Goal: Transaction & Acquisition: Register for event/course

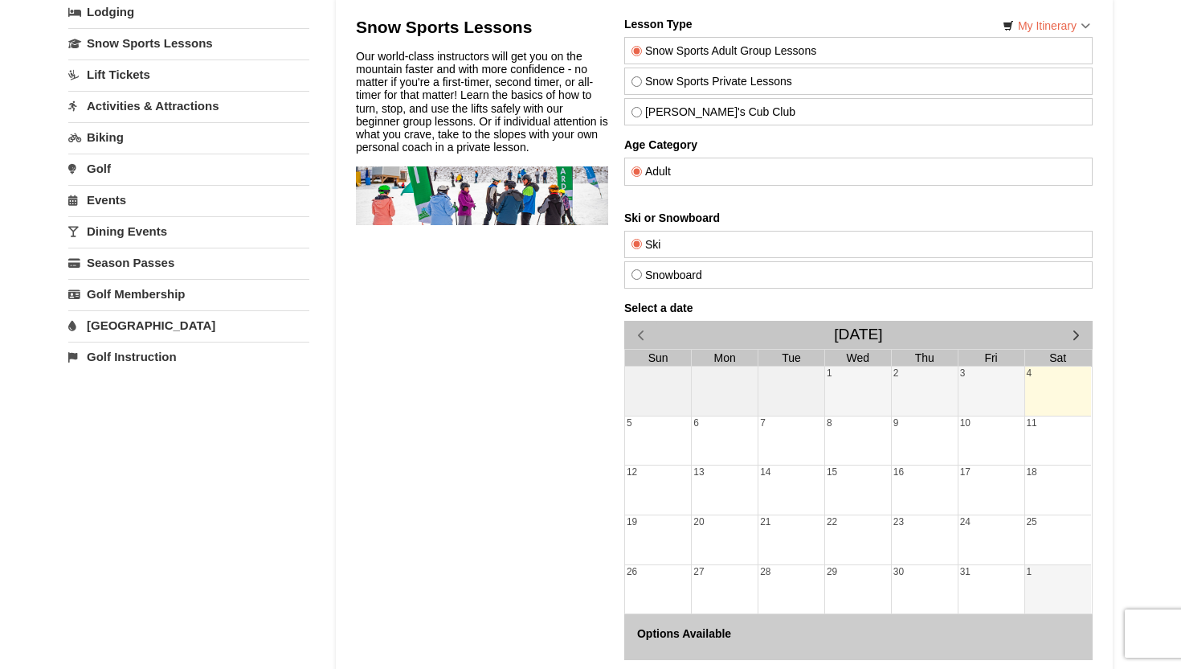
scroll to position [114, 0]
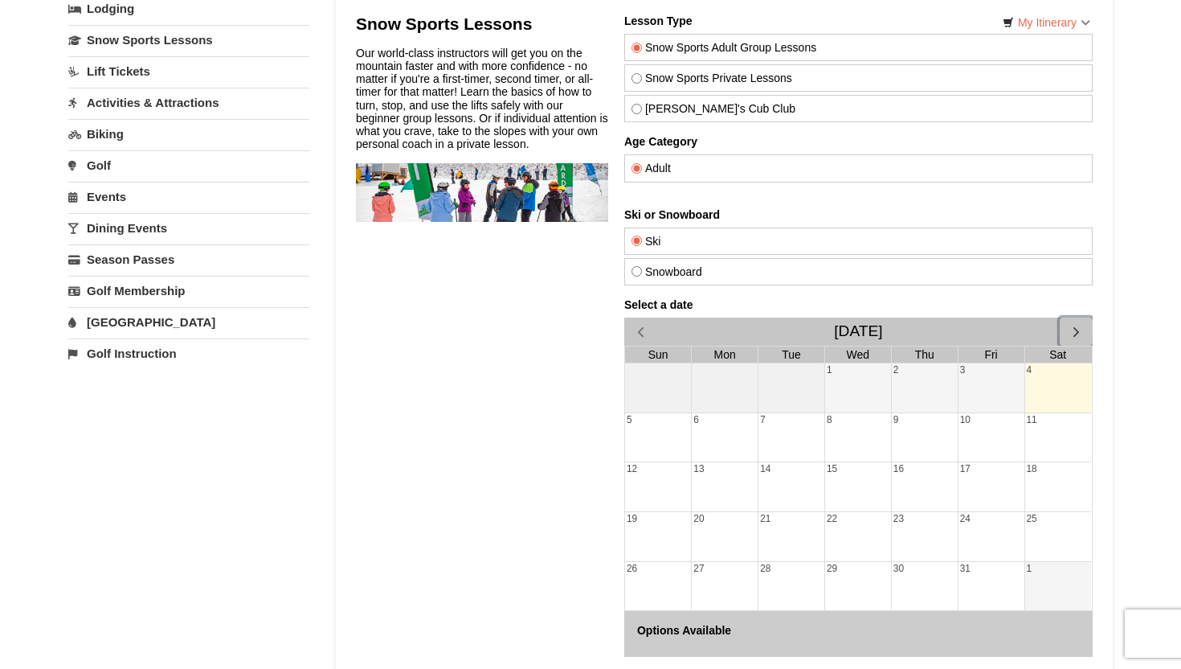
click at [1077, 332] on span "button" at bounding box center [1076, 331] width 17 height 17
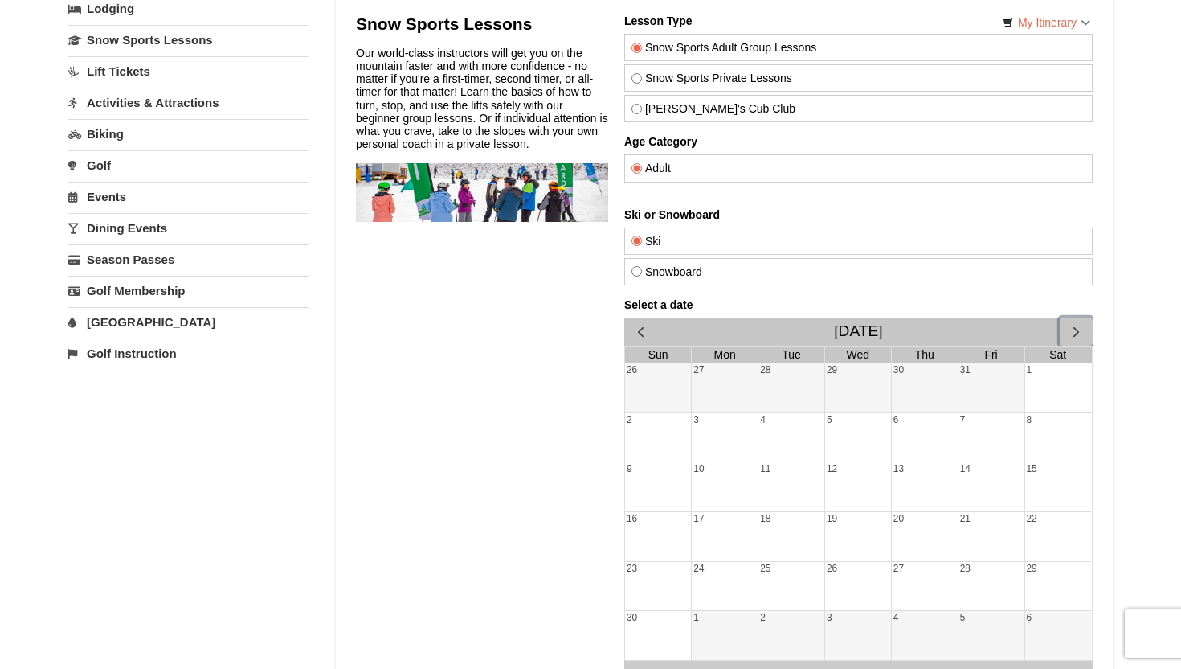
click at [1077, 334] on span "button" at bounding box center [1076, 331] width 17 height 17
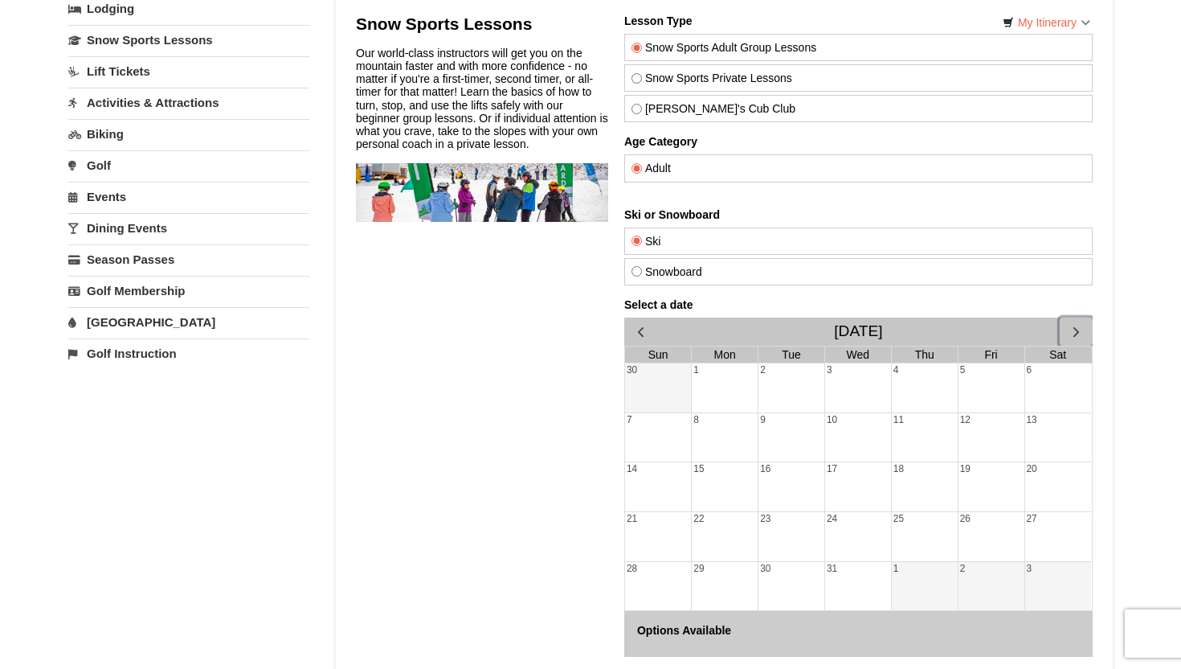
click at [1077, 334] on span "button" at bounding box center [1076, 331] width 17 height 17
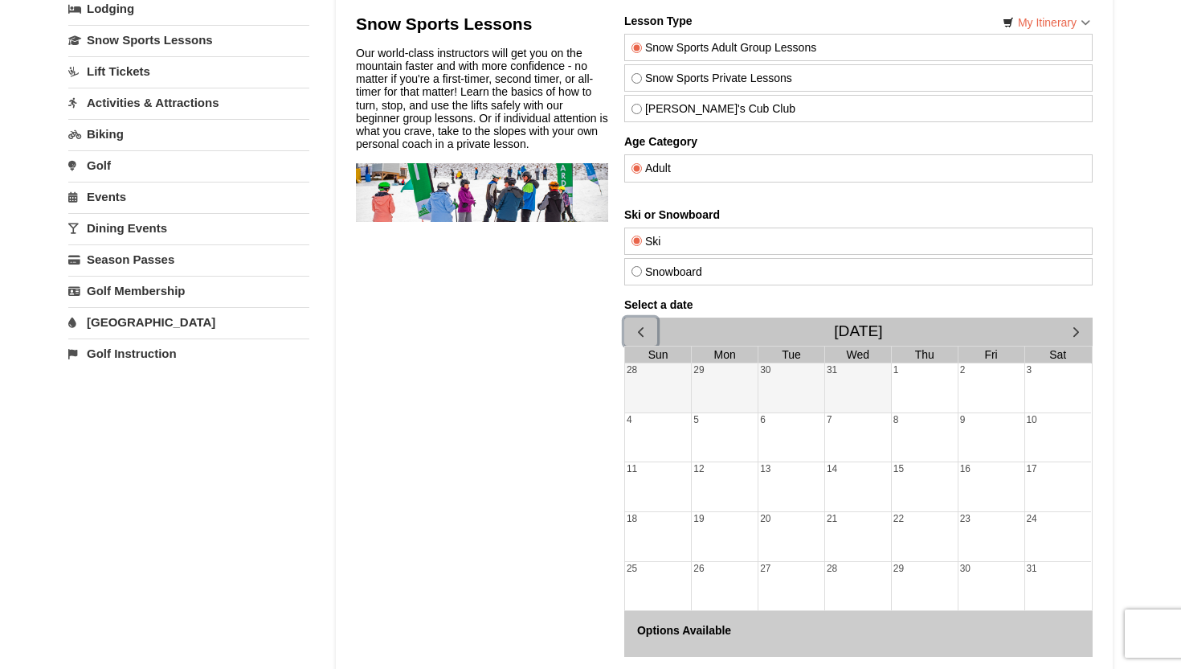
click at [633, 330] on span "button" at bounding box center [640, 331] width 17 height 17
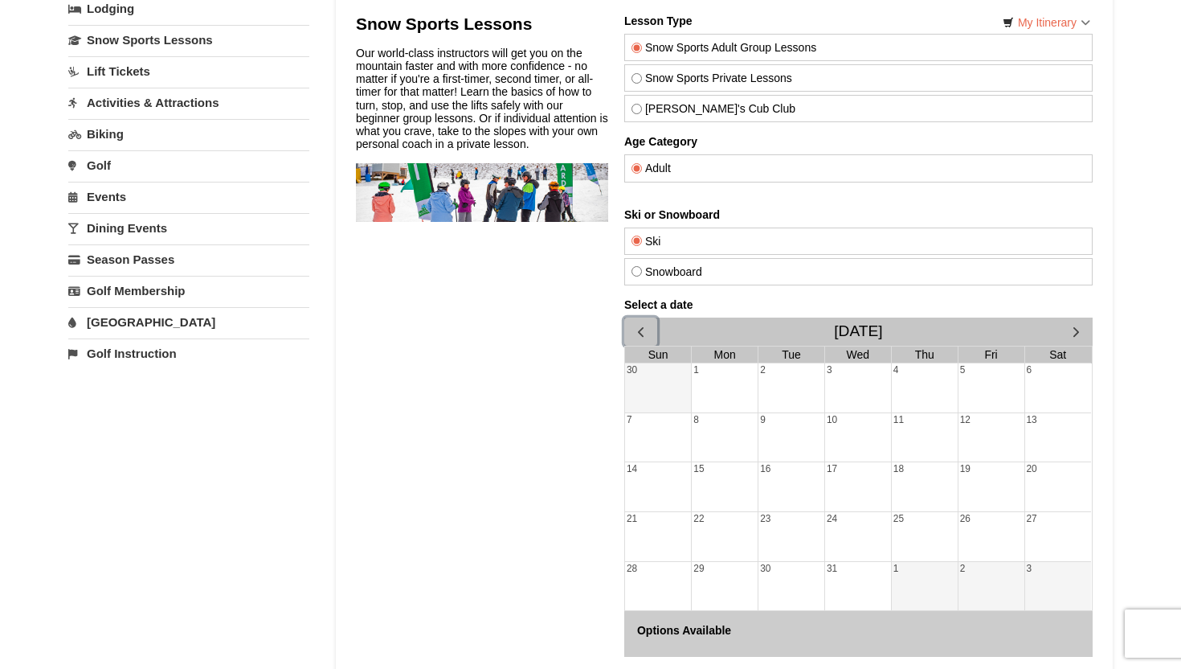
click at [633, 330] on span "button" at bounding box center [640, 331] width 17 height 17
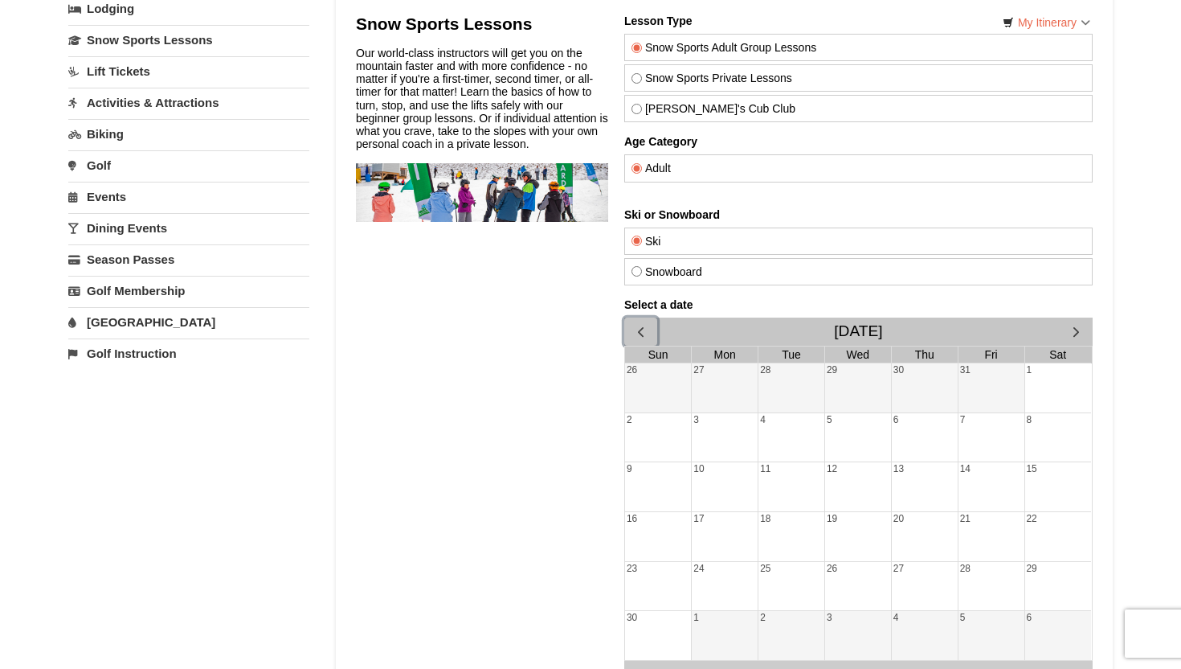
click at [634, 330] on span "button" at bounding box center [640, 331] width 17 height 17
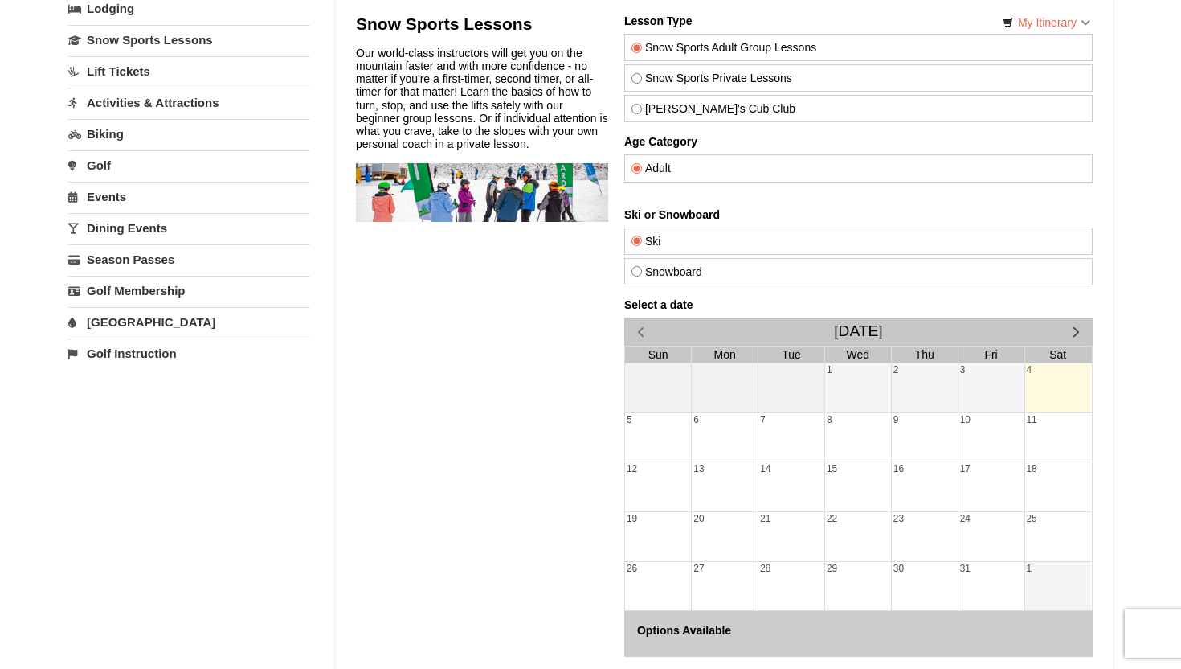
click at [881, 432] on div "8" at bounding box center [858, 437] width 66 height 49
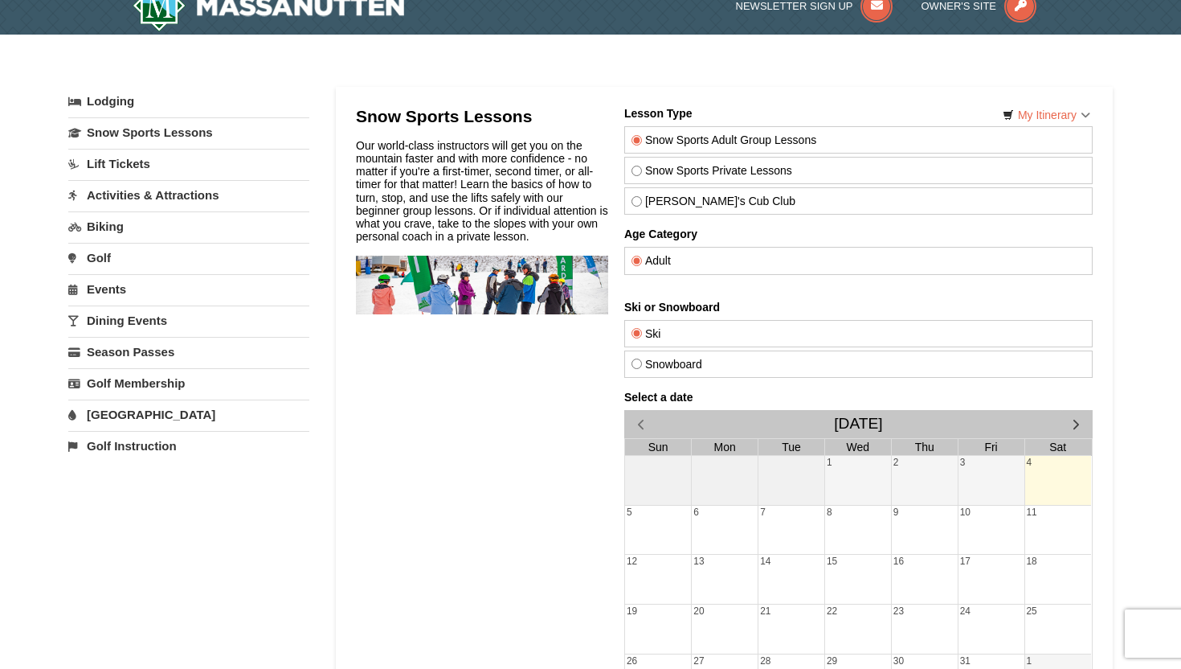
scroll to position [21, 0]
click at [691, 168] on label "Snow Sports Private Lessons" at bounding box center [859, 171] width 454 height 13
click at [642, 168] on input "Snow Sports Private Lessons" at bounding box center [637, 171] width 10 height 10
radio input "true"
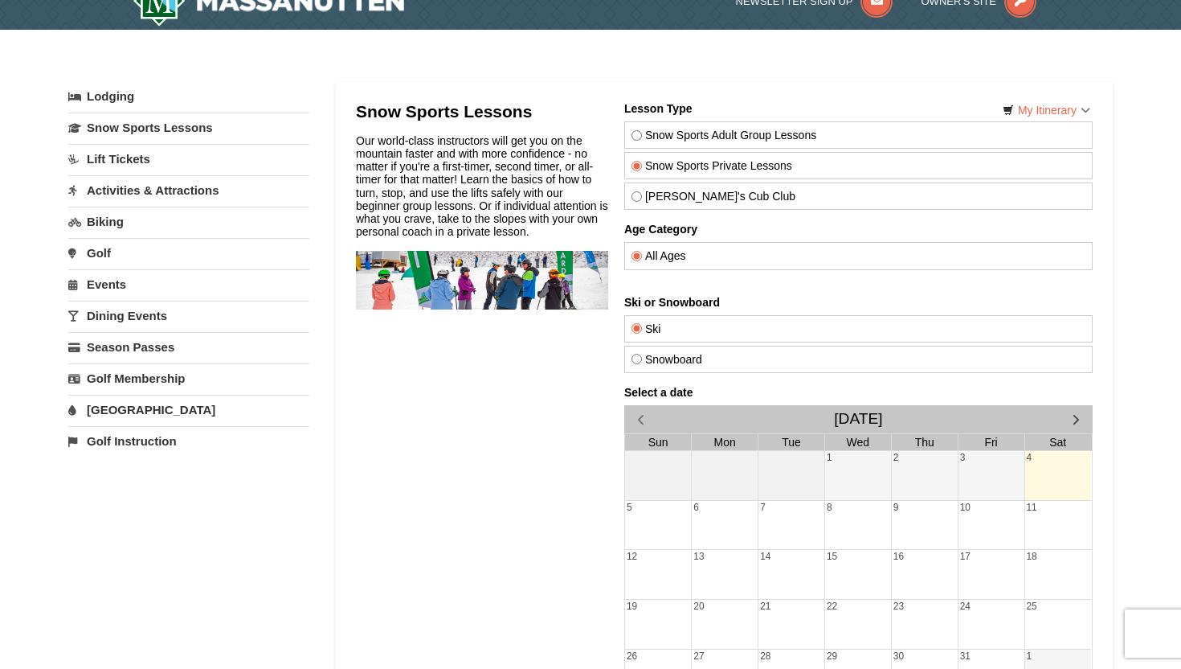
click at [697, 359] on label "Snowboard" at bounding box center [859, 359] width 454 height 13
click at [642, 359] on input "Snowboard" at bounding box center [637, 359] width 10 height 10
radio input "true"
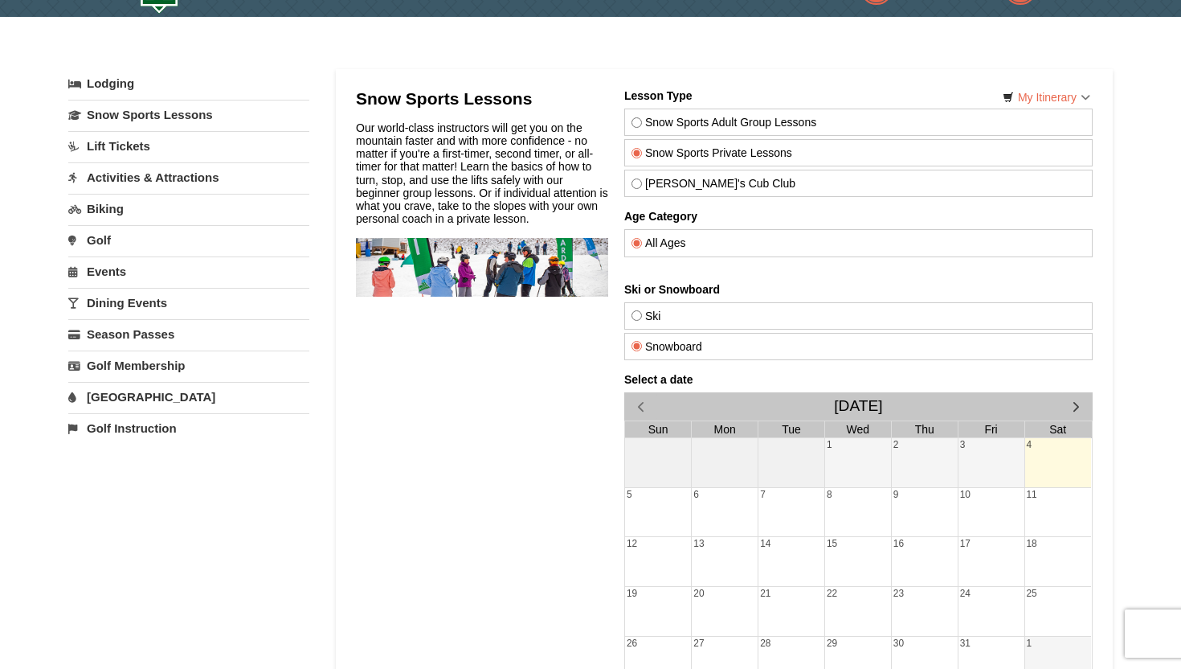
scroll to position [40, 0]
click at [781, 113] on div "Snow Sports Adult Group Lessons" at bounding box center [858, 121] width 468 height 27
click at [780, 125] on label "Snow Sports Adult Group Lessons" at bounding box center [859, 121] width 454 height 13
click at [642, 125] on input "Snow Sports Adult Group Lessons" at bounding box center [637, 122] width 10 height 10
radio input "true"
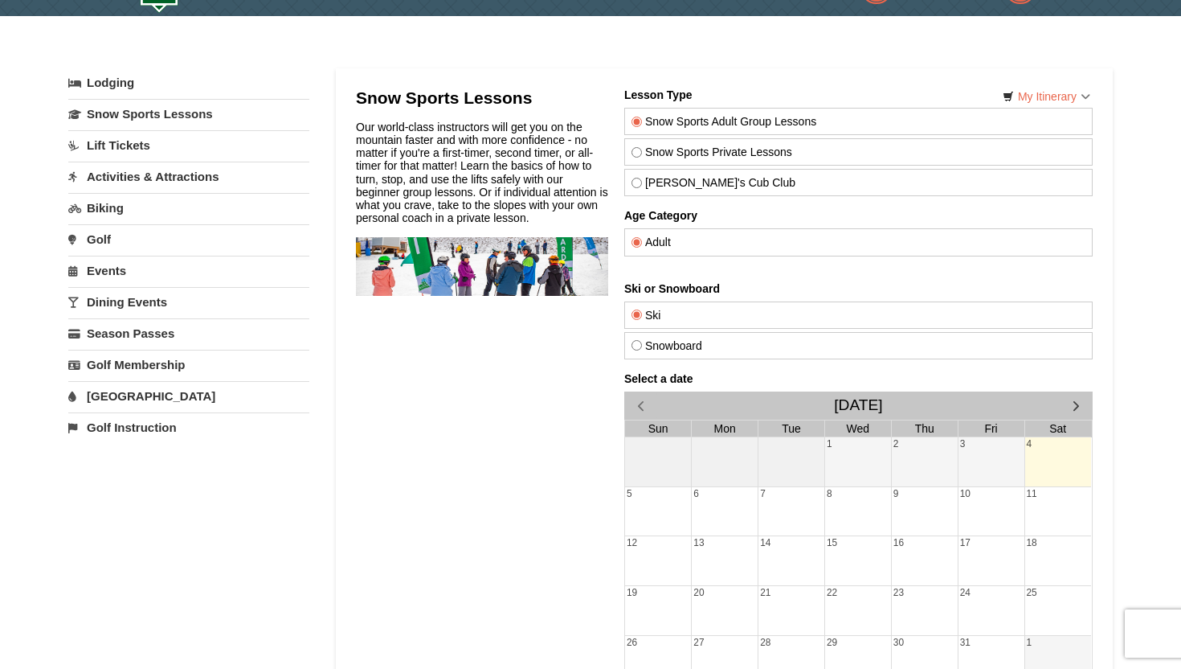
click at [776, 151] on label "Snow Sports Private Lessons" at bounding box center [859, 151] width 454 height 13
click at [642, 151] on input "Snow Sports Private Lessons" at bounding box center [637, 152] width 10 height 10
radio input "true"
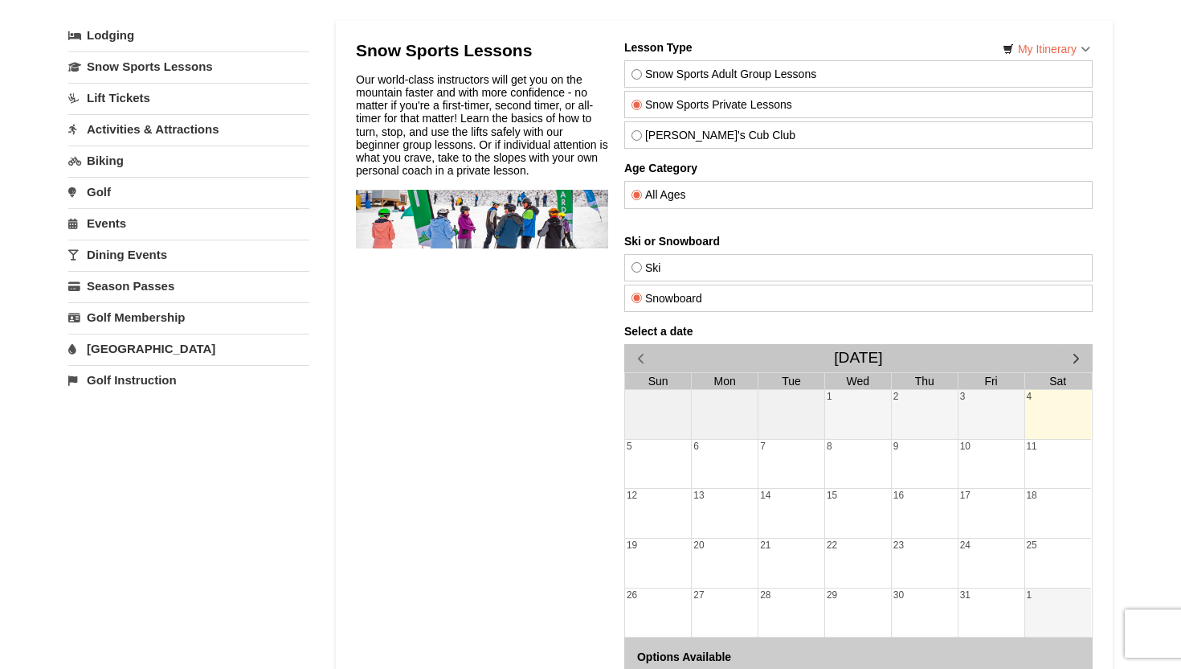
scroll to position [109, 0]
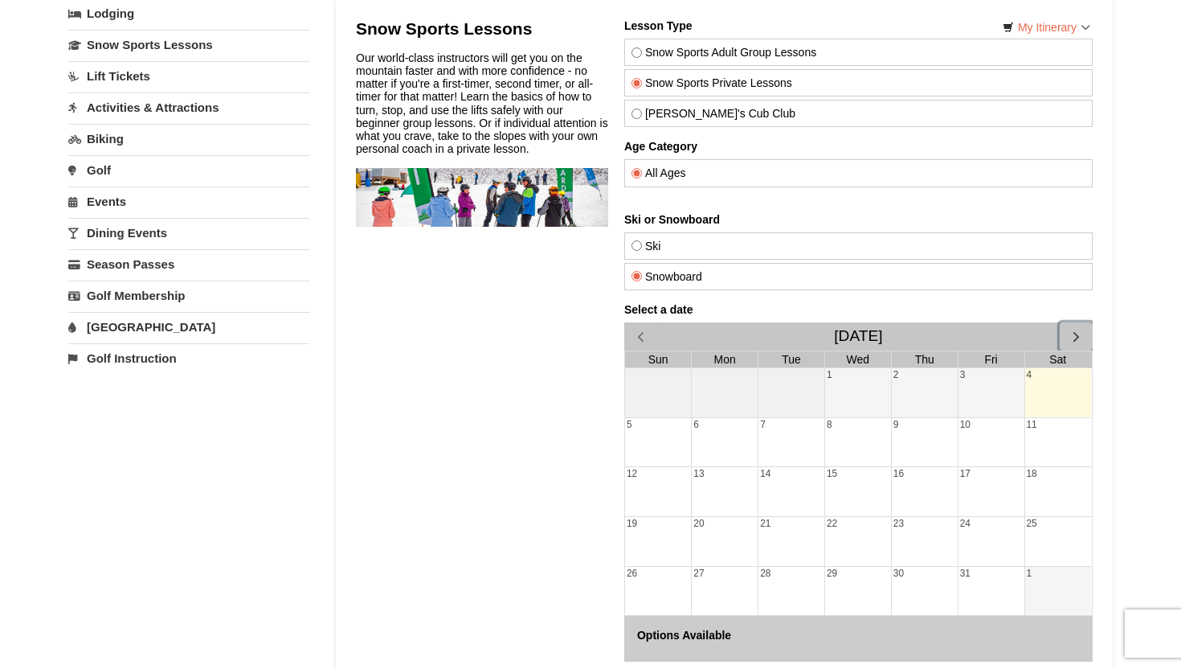
click at [1074, 331] on span "button" at bounding box center [1076, 336] width 17 height 17
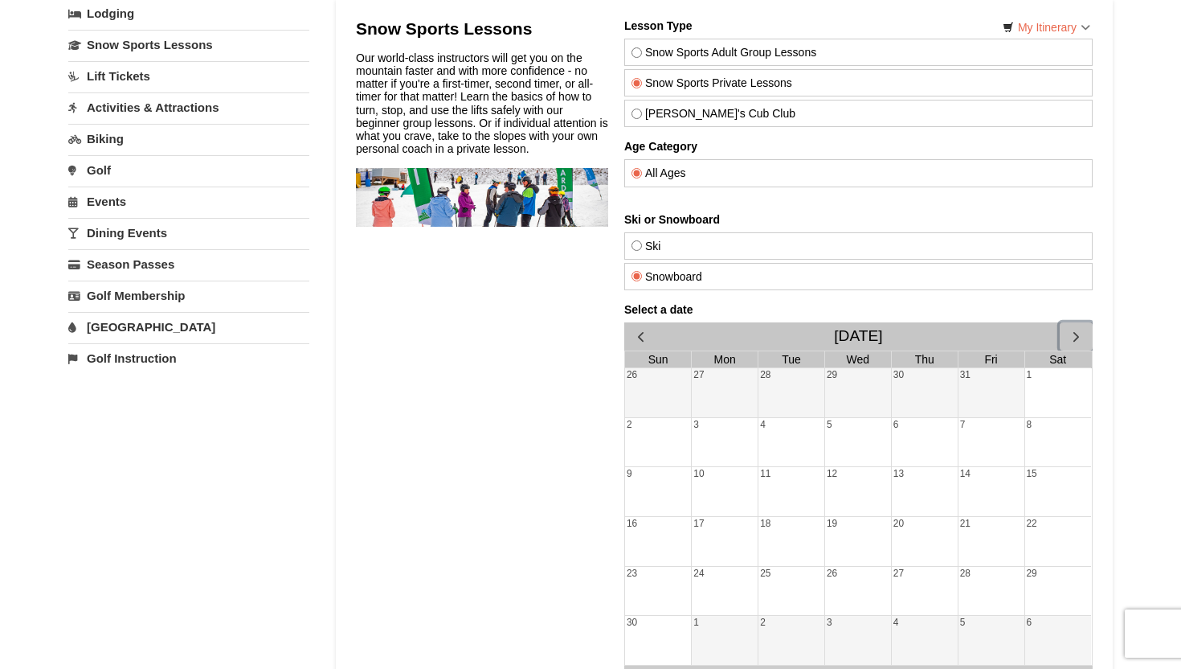
scroll to position [180, 0]
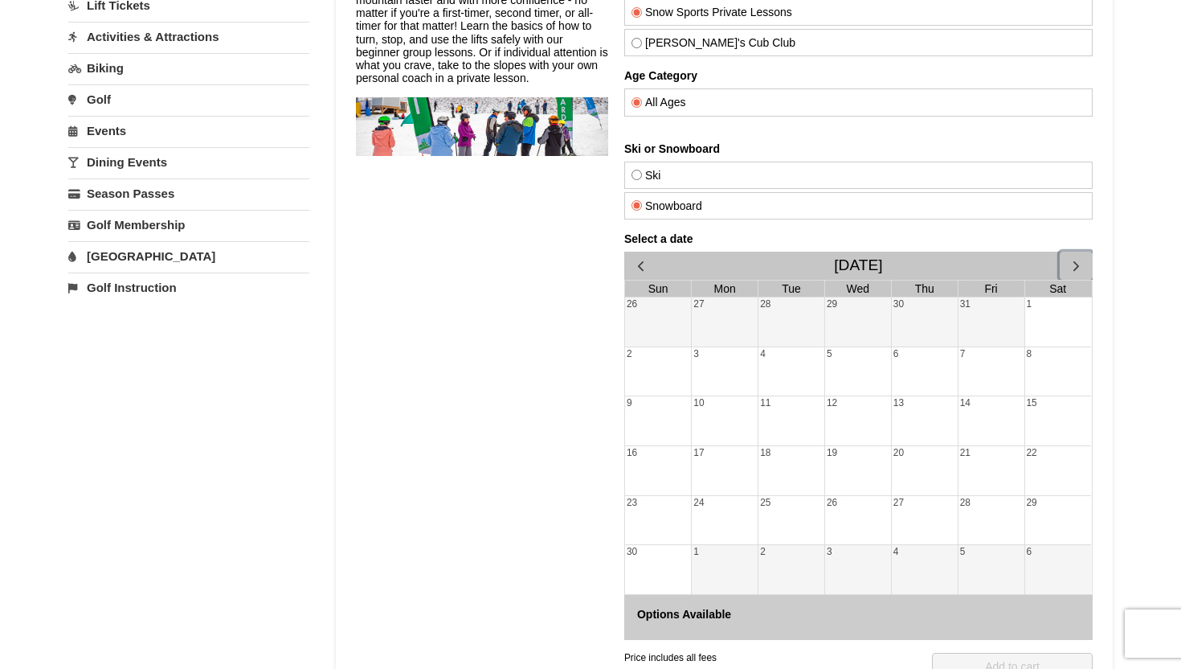
click at [1070, 271] on span "button" at bounding box center [1076, 265] width 17 height 17
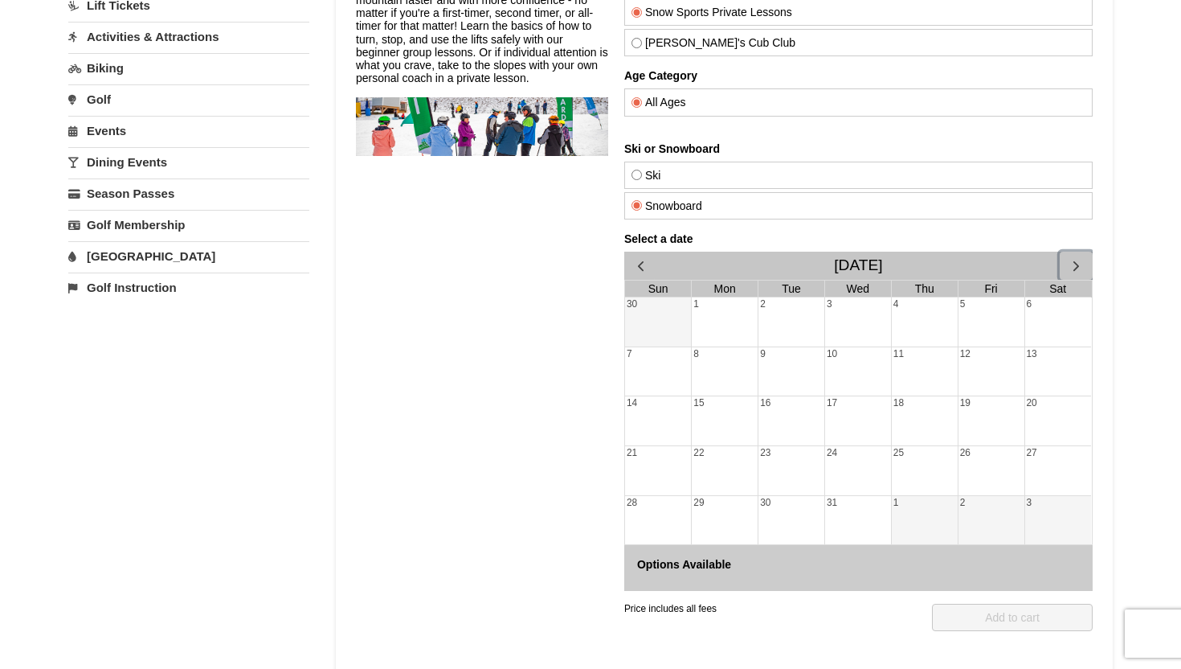
click at [1070, 271] on span "button" at bounding box center [1076, 265] width 17 height 17
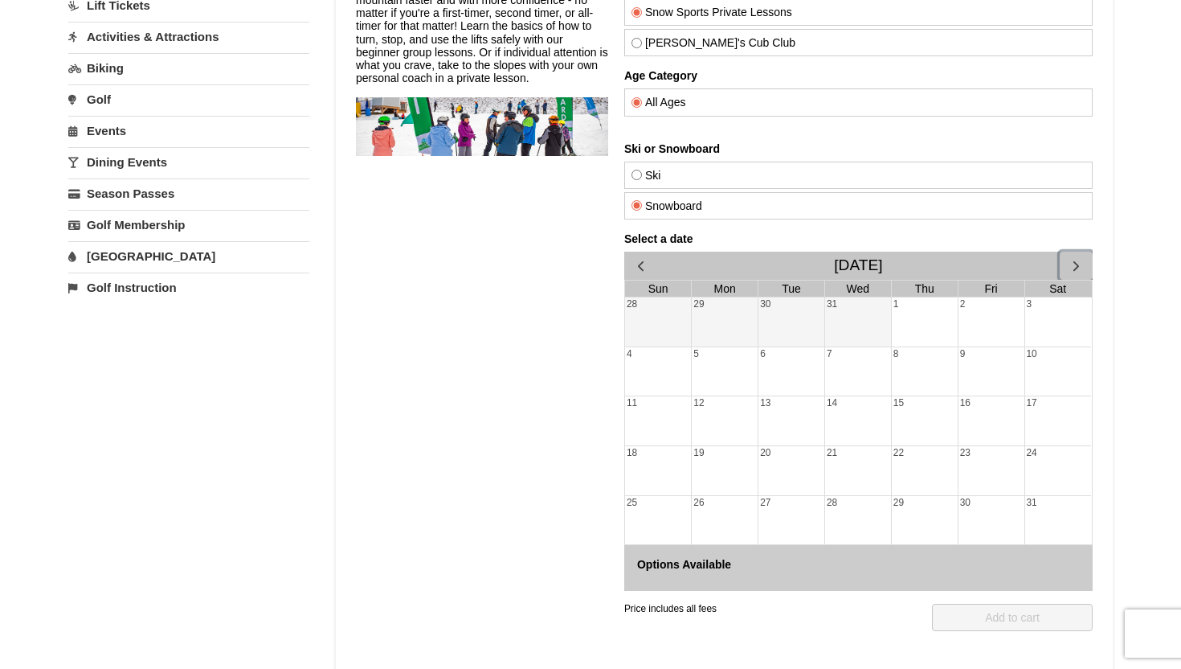
click at [1070, 271] on span "button" at bounding box center [1076, 265] width 17 height 17
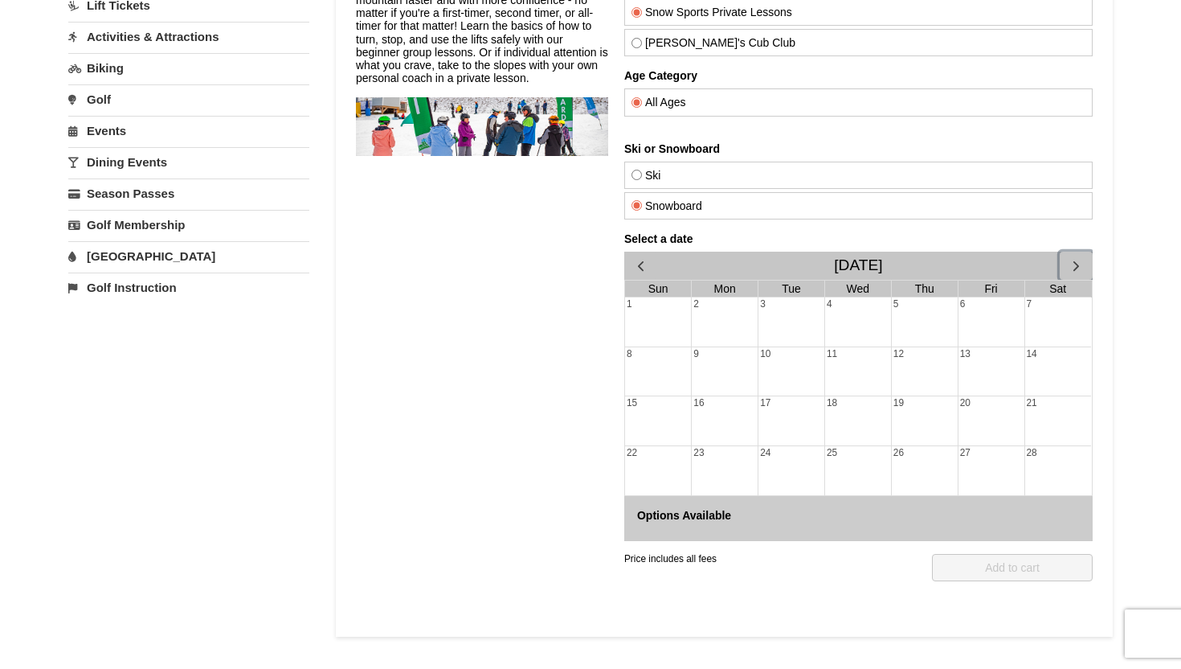
click at [972, 354] on div "13" at bounding box center [992, 371] width 66 height 49
click at [1068, 268] on span "button" at bounding box center [1076, 265] width 17 height 17
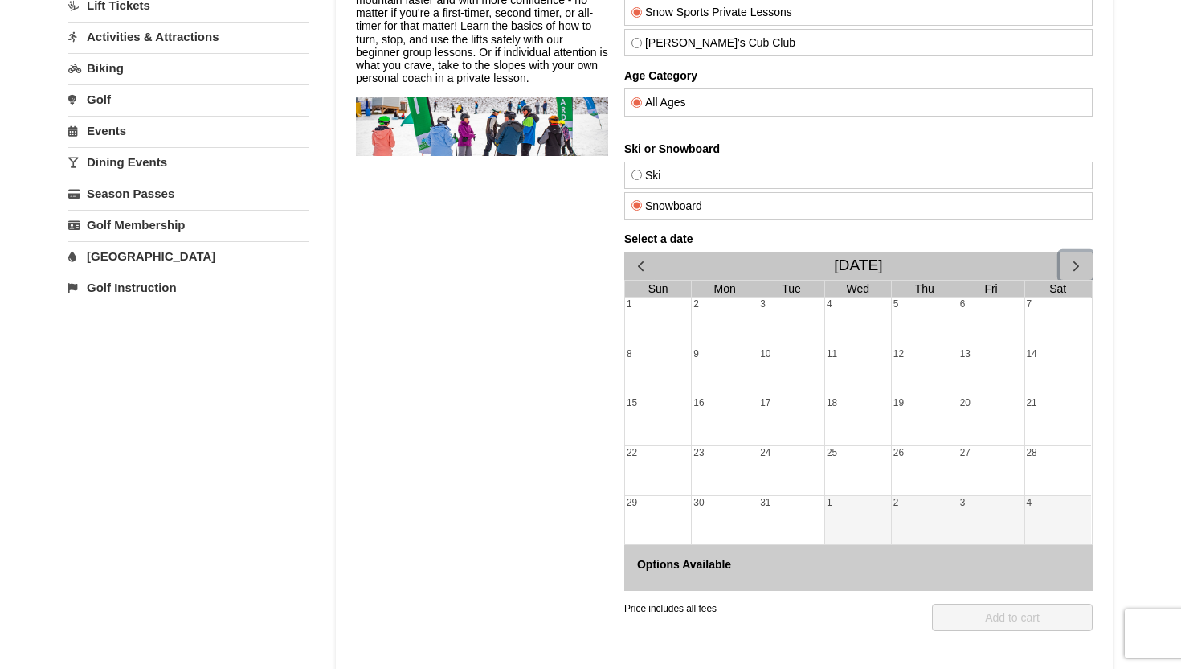
click at [1068, 268] on span "button" at bounding box center [1076, 265] width 17 height 17
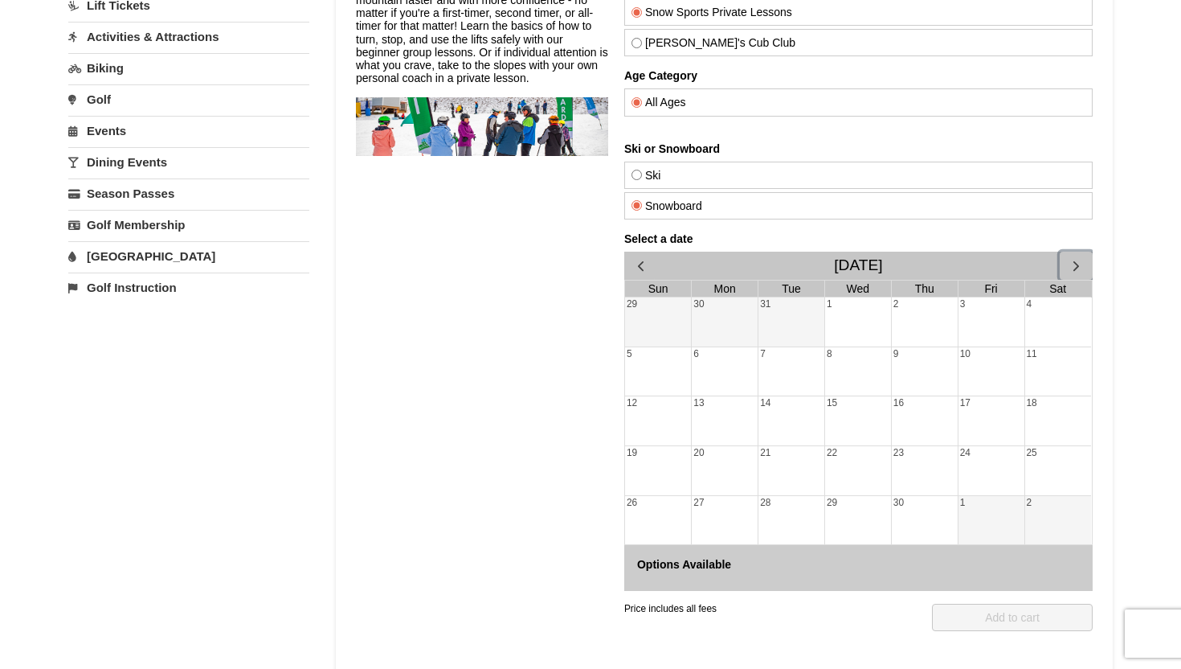
click at [1068, 268] on span "button" at bounding box center [1076, 265] width 17 height 17
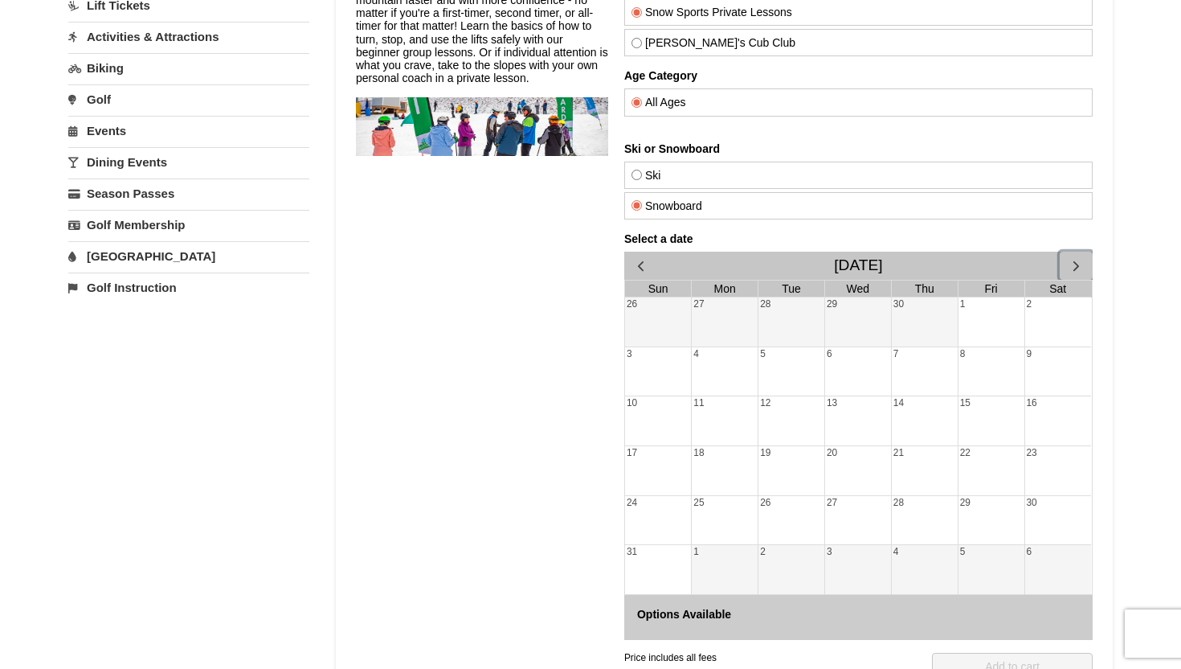
click at [1069, 268] on span "button" at bounding box center [1076, 265] width 17 height 17
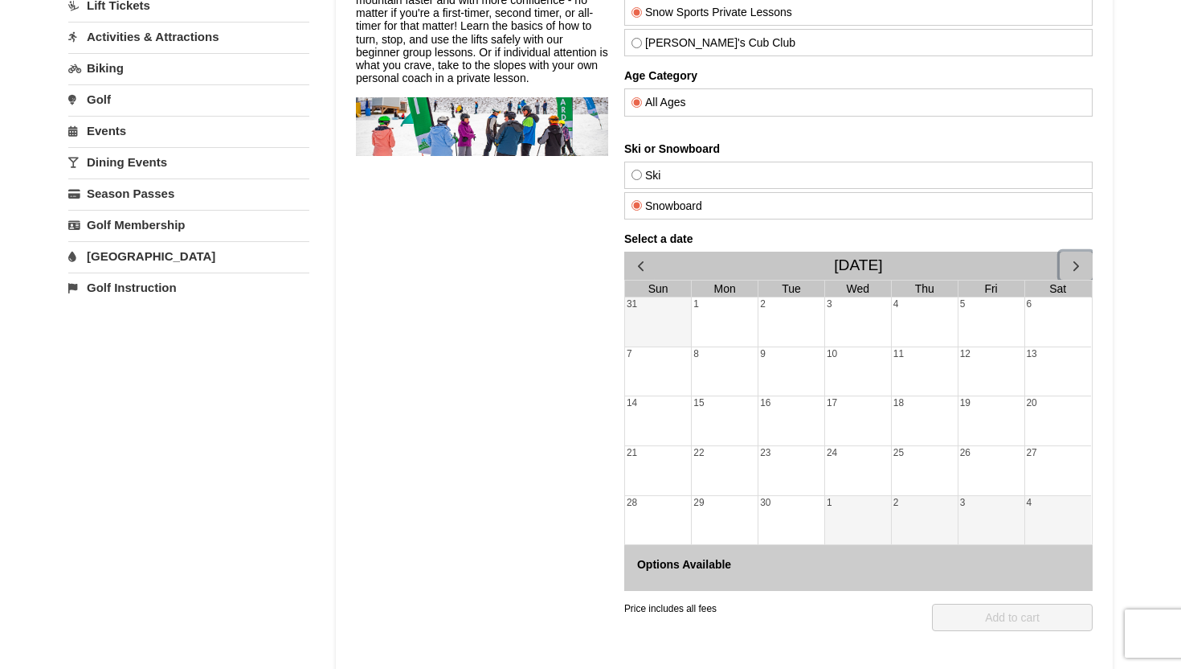
click at [1069, 268] on span "button" at bounding box center [1076, 265] width 17 height 17
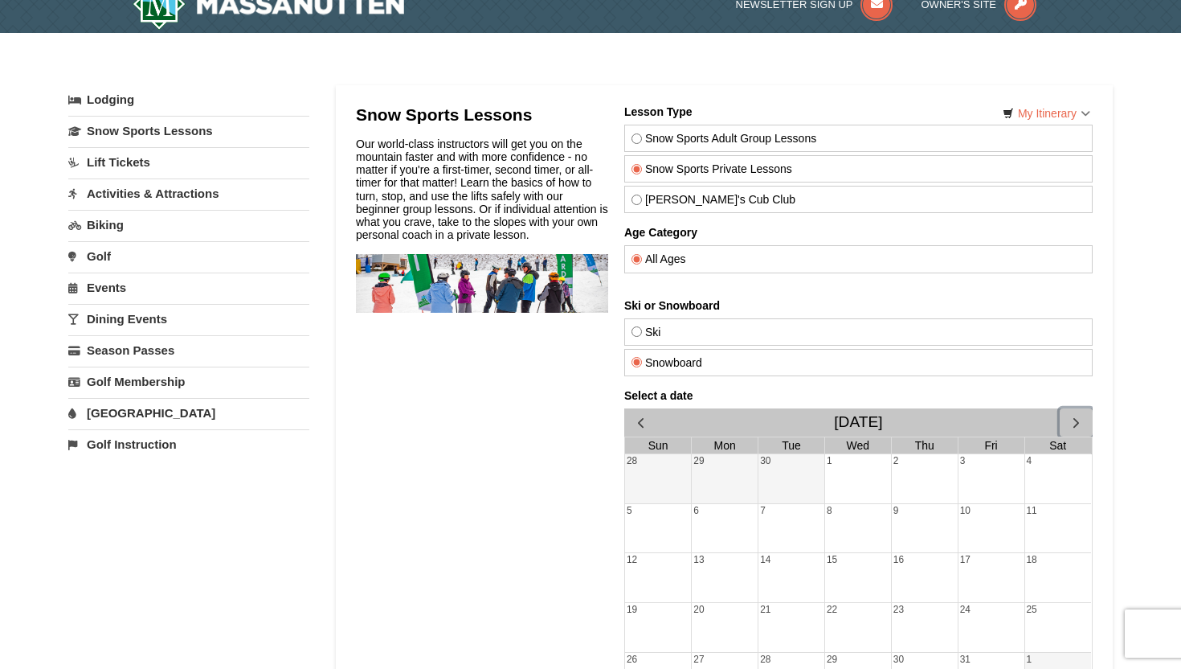
scroll to position [0, 0]
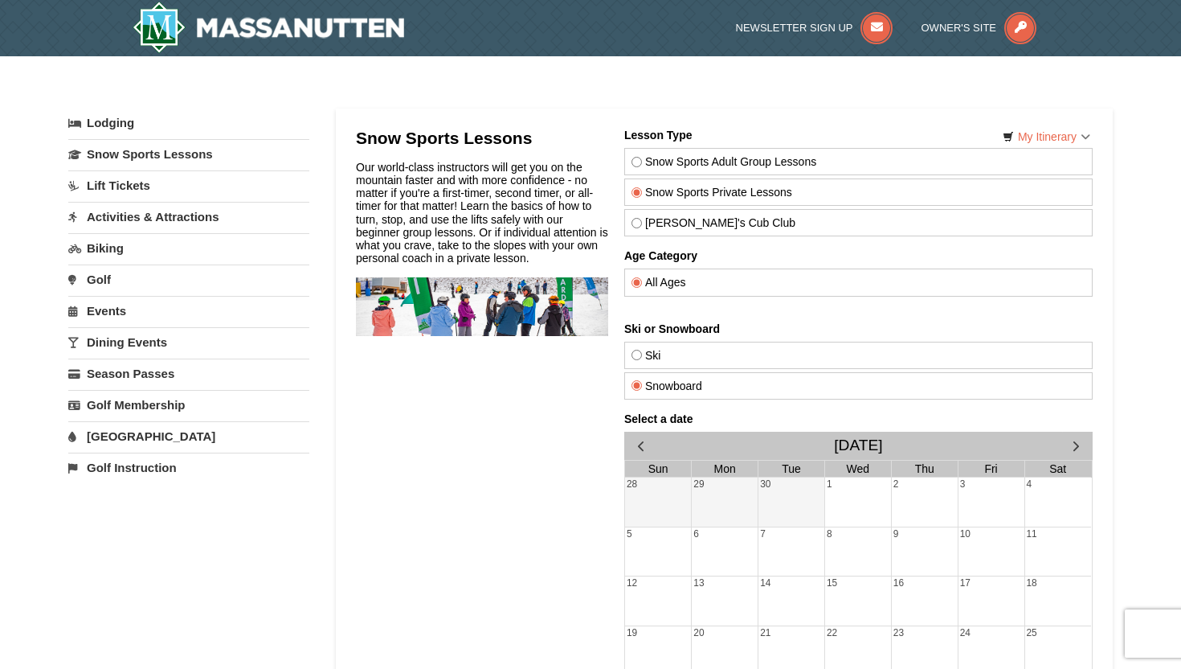
click at [681, 223] on label "[PERSON_NAME]'s Cub Club" at bounding box center [859, 222] width 454 height 13
click at [642, 223] on input "[PERSON_NAME]'s Cub Club" at bounding box center [637, 223] width 10 height 10
radio input "true"
click at [706, 171] on div "Snow Sports Adult Group Lessons" at bounding box center [858, 161] width 468 height 27
click at [702, 160] on label "Snow Sports Adult Group Lessons" at bounding box center [859, 161] width 454 height 13
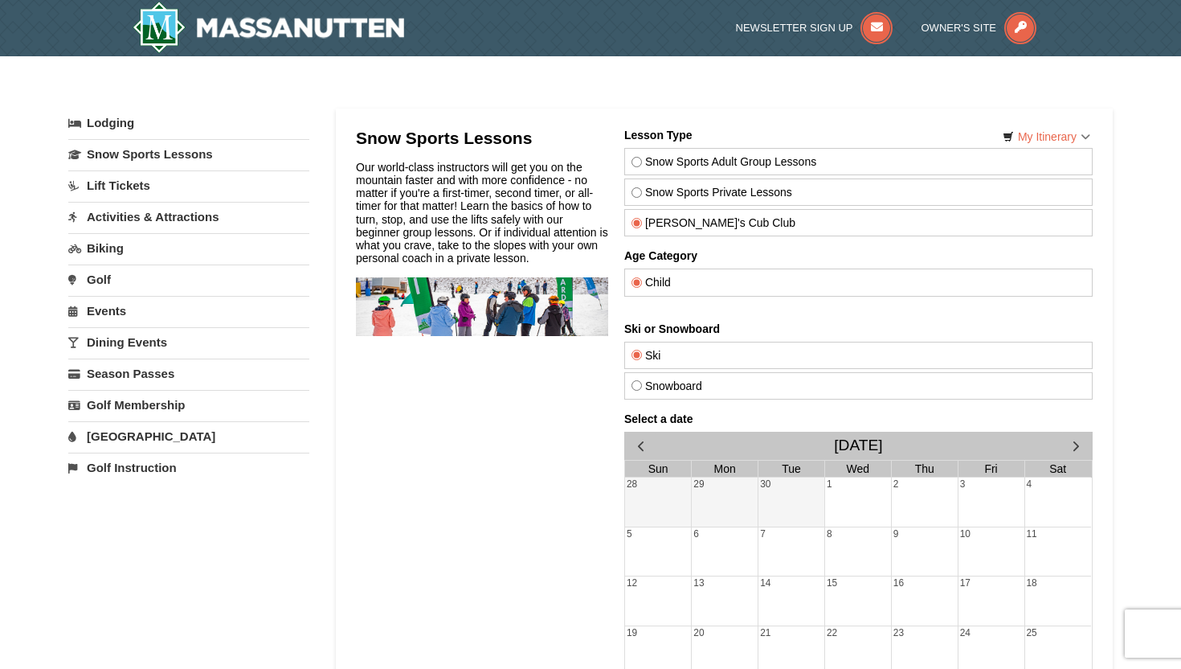
click at [642, 160] on input "Snow Sports Adult Group Lessons" at bounding box center [637, 162] width 10 height 10
radio input "true"
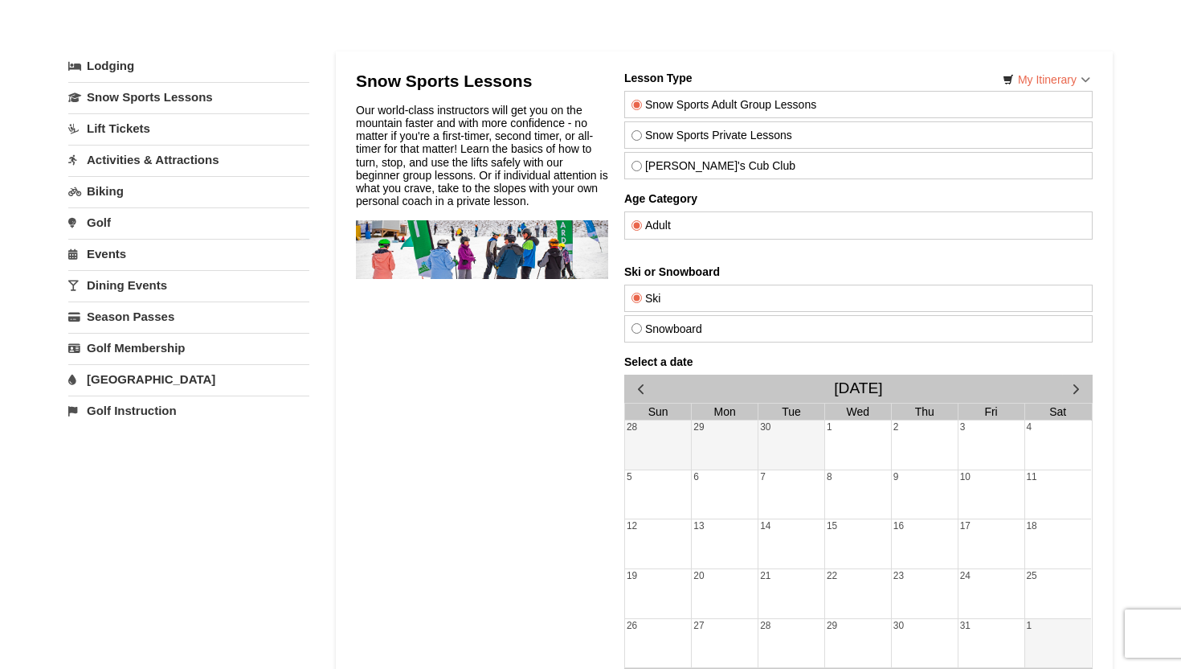
scroll to position [71, 0]
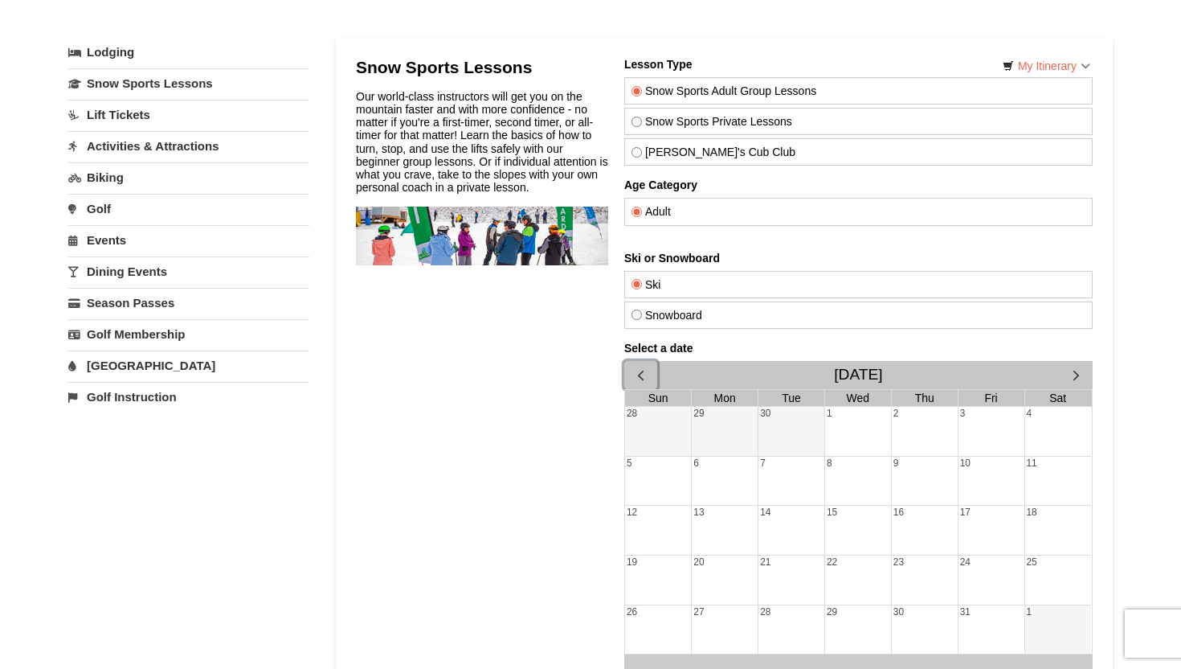
click at [641, 374] on span "button" at bounding box center [640, 374] width 17 height 17
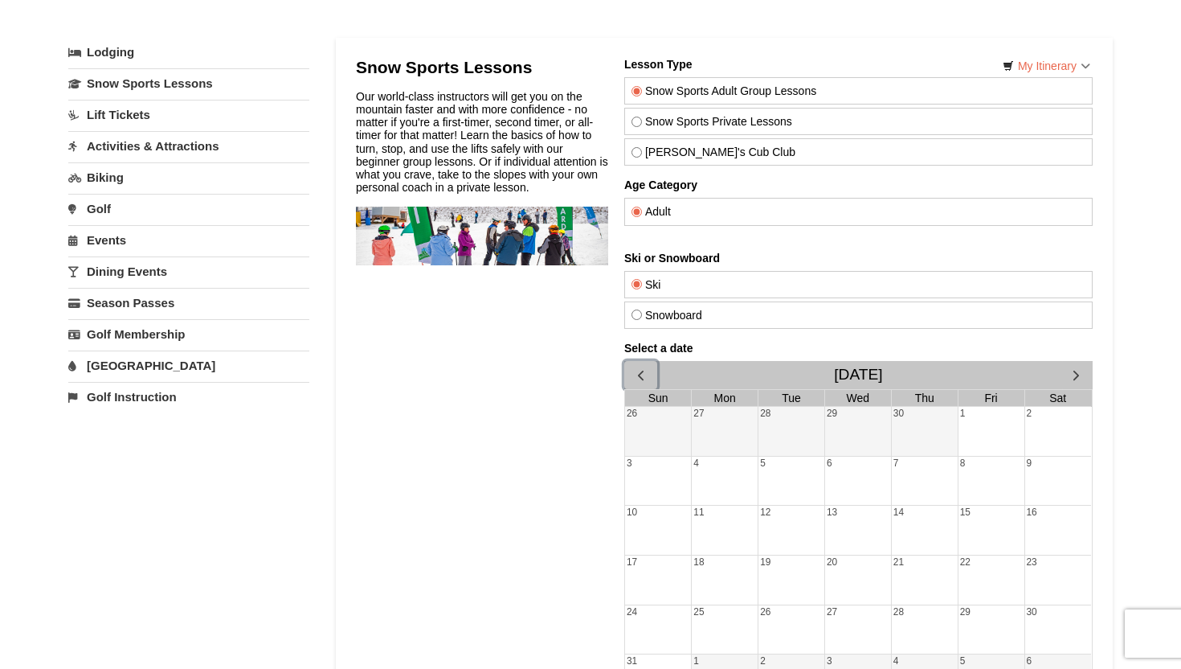
click at [641, 374] on span "button" at bounding box center [640, 374] width 17 height 17
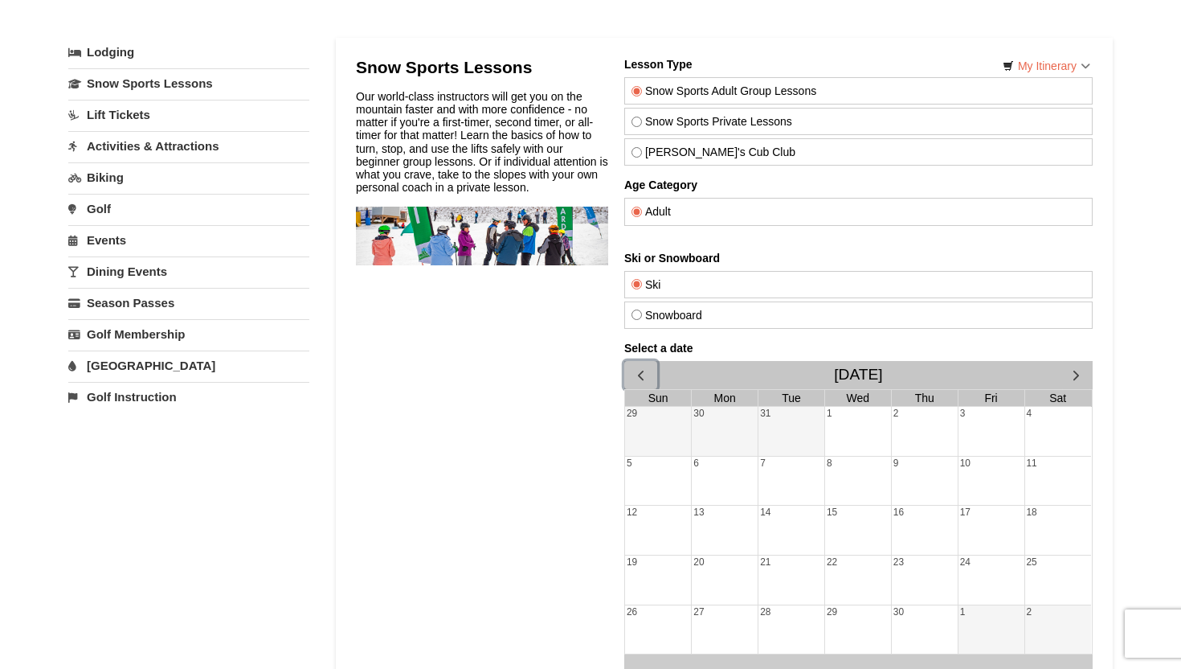
click at [641, 374] on span "button" at bounding box center [640, 374] width 17 height 17
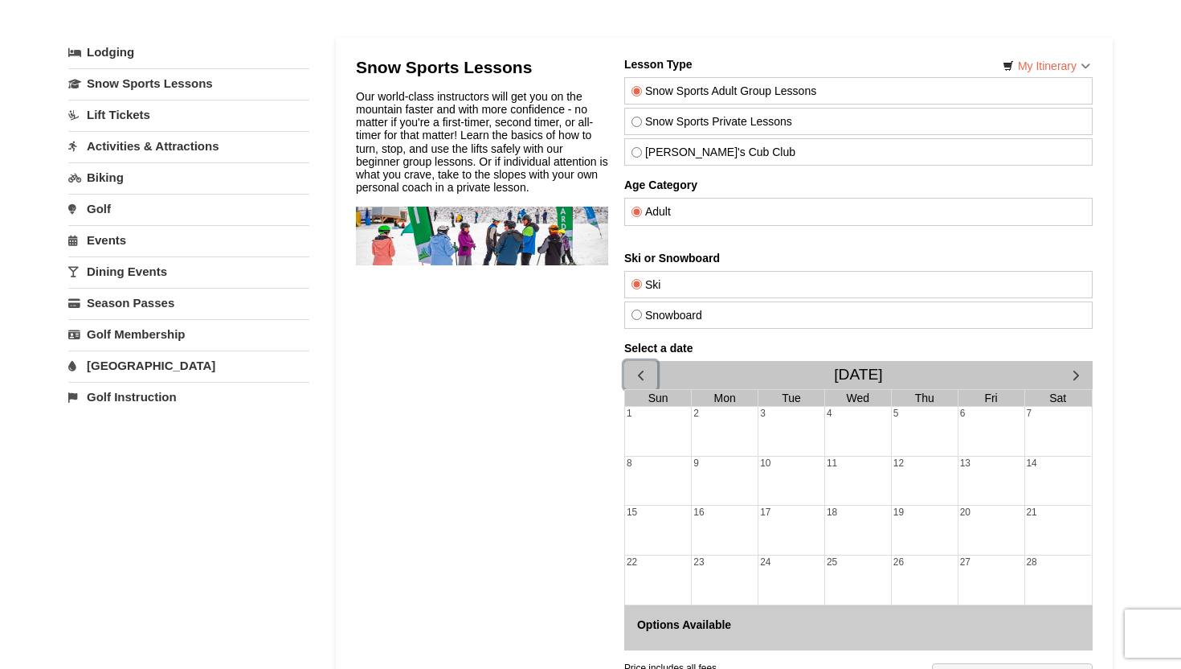
click at [641, 374] on span "button" at bounding box center [640, 374] width 17 height 17
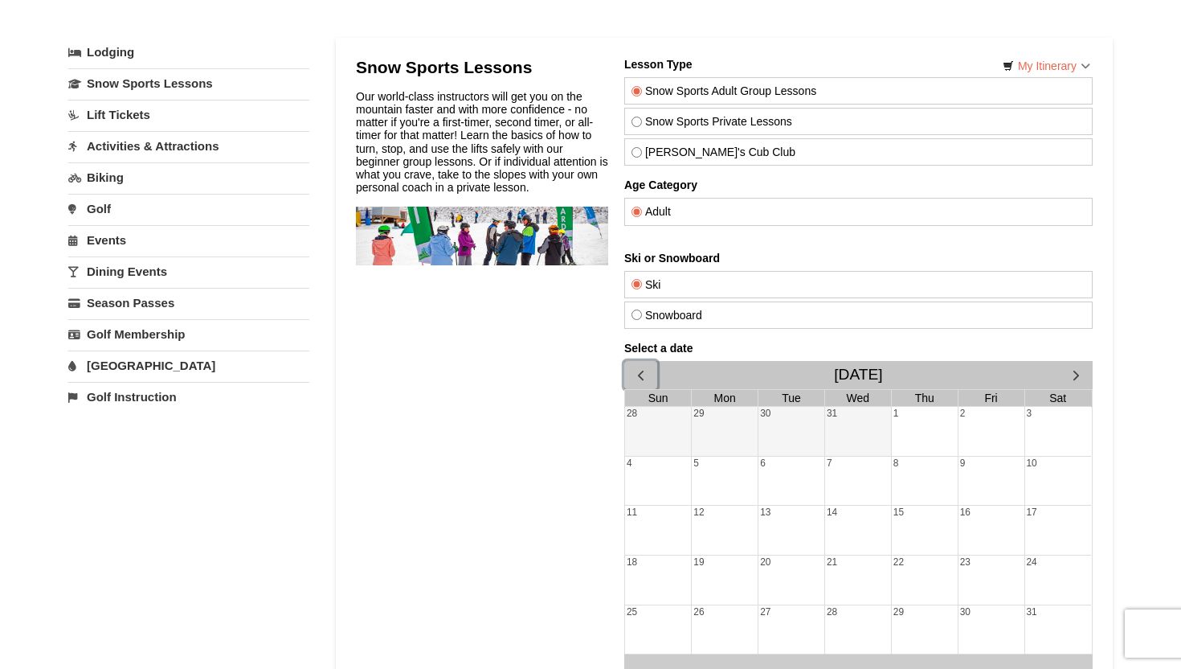
click at [641, 374] on span "button" at bounding box center [640, 374] width 17 height 17
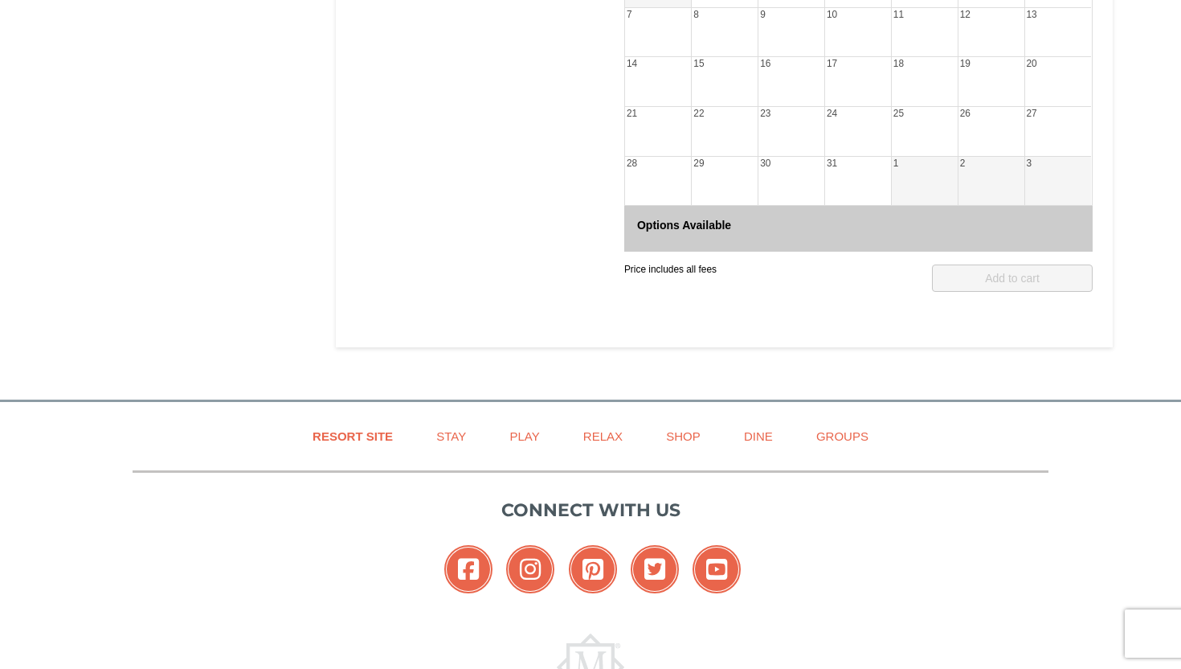
scroll to position [636, 0]
